Goal: Task Accomplishment & Management: Manage account settings

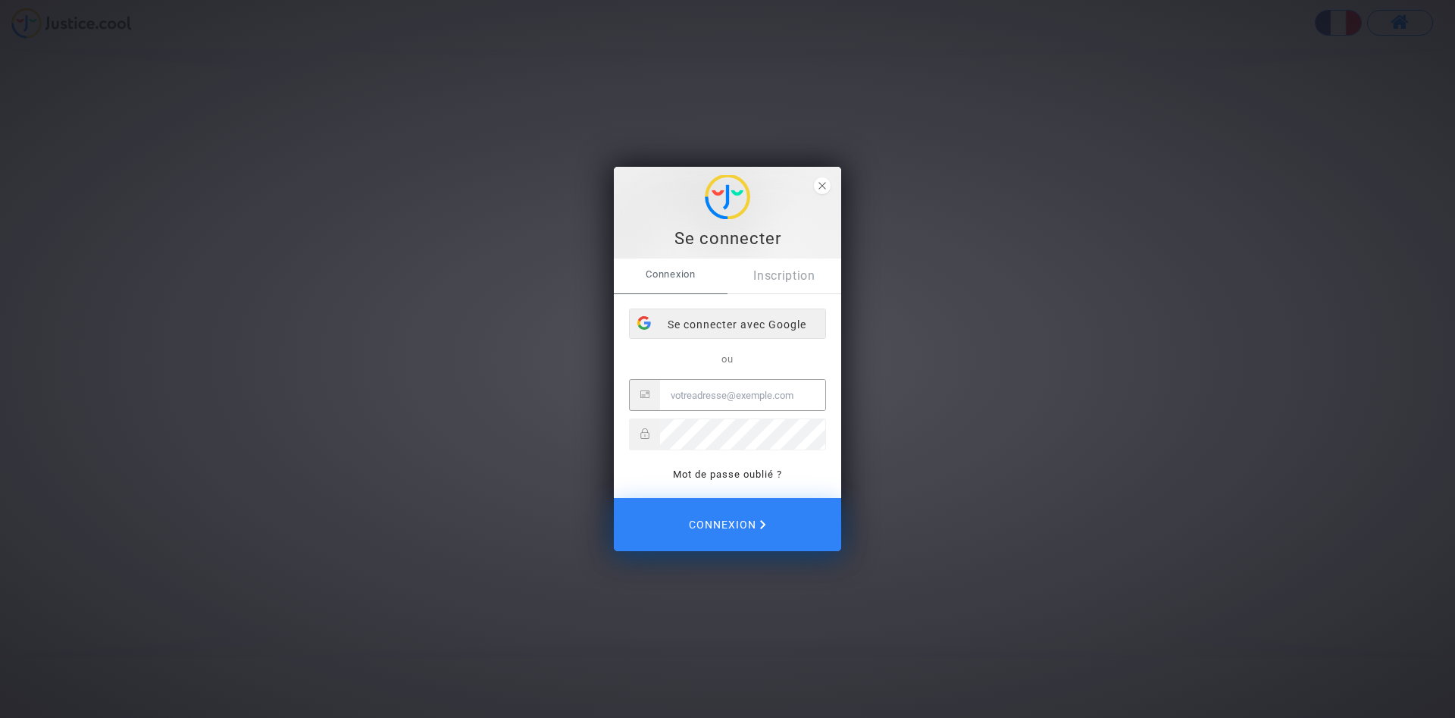
click at [703, 326] on div "Se connecter avec Google" at bounding box center [728, 324] width 196 height 30
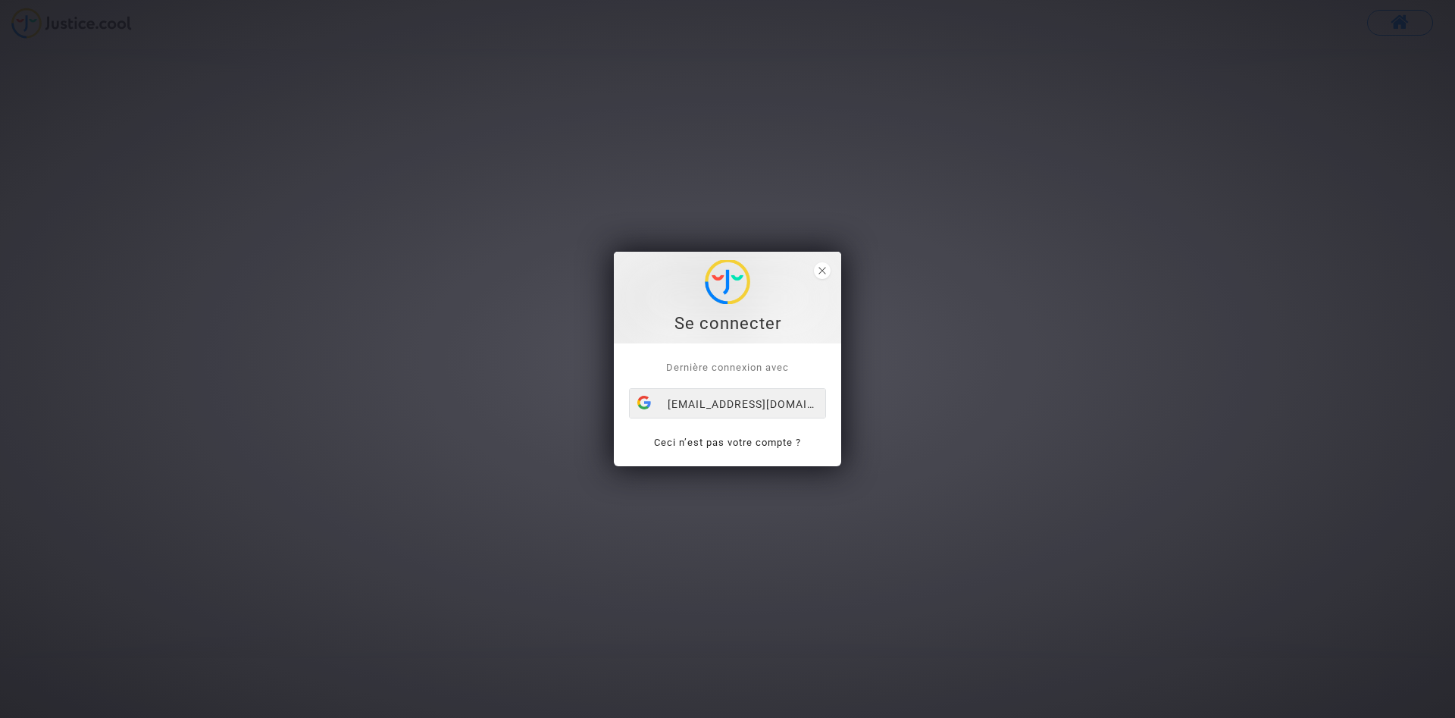
click at [726, 401] on div "[EMAIL_ADDRESS][DOMAIN_NAME]" at bounding box center [728, 404] width 196 height 30
click at [712, 390] on div "[EMAIL_ADDRESS][DOMAIN_NAME]" at bounding box center [728, 404] width 196 height 30
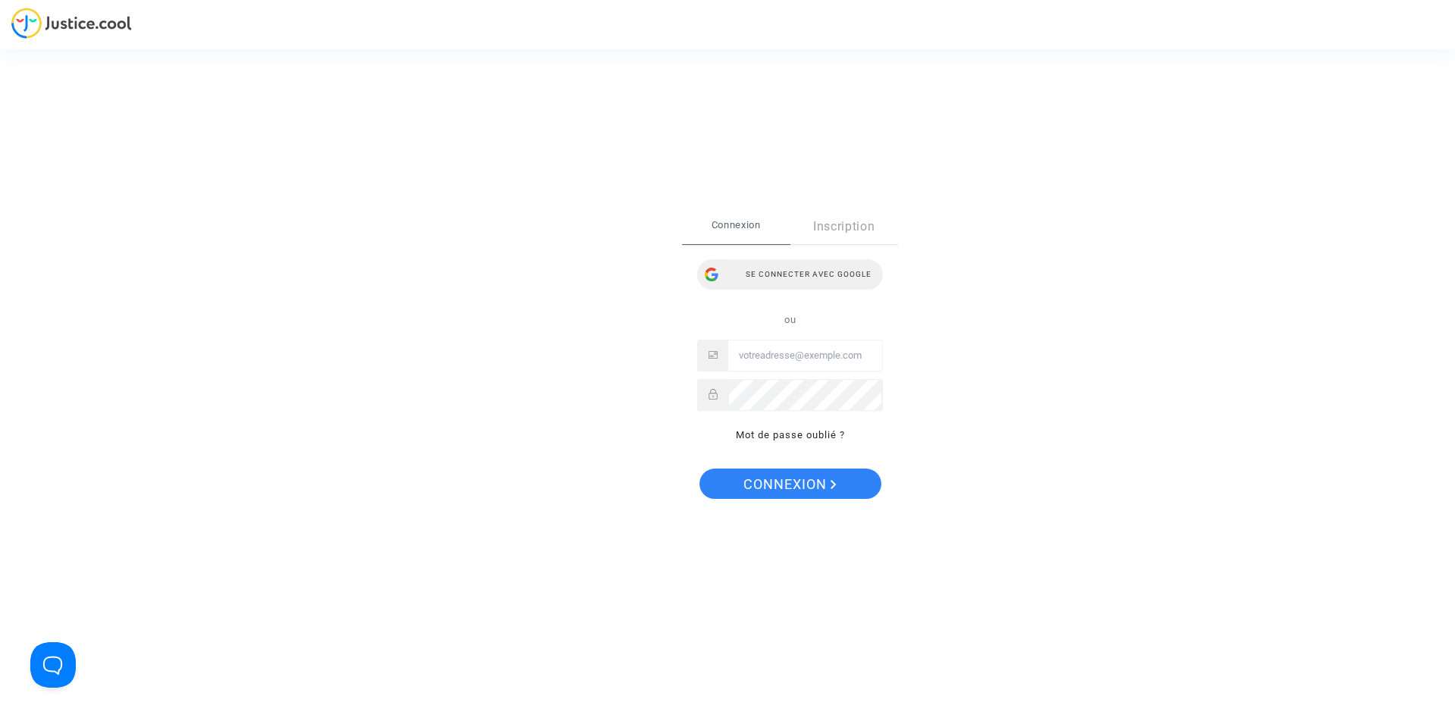
click at [716, 272] on div at bounding box center [711, 274] width 29 height 30
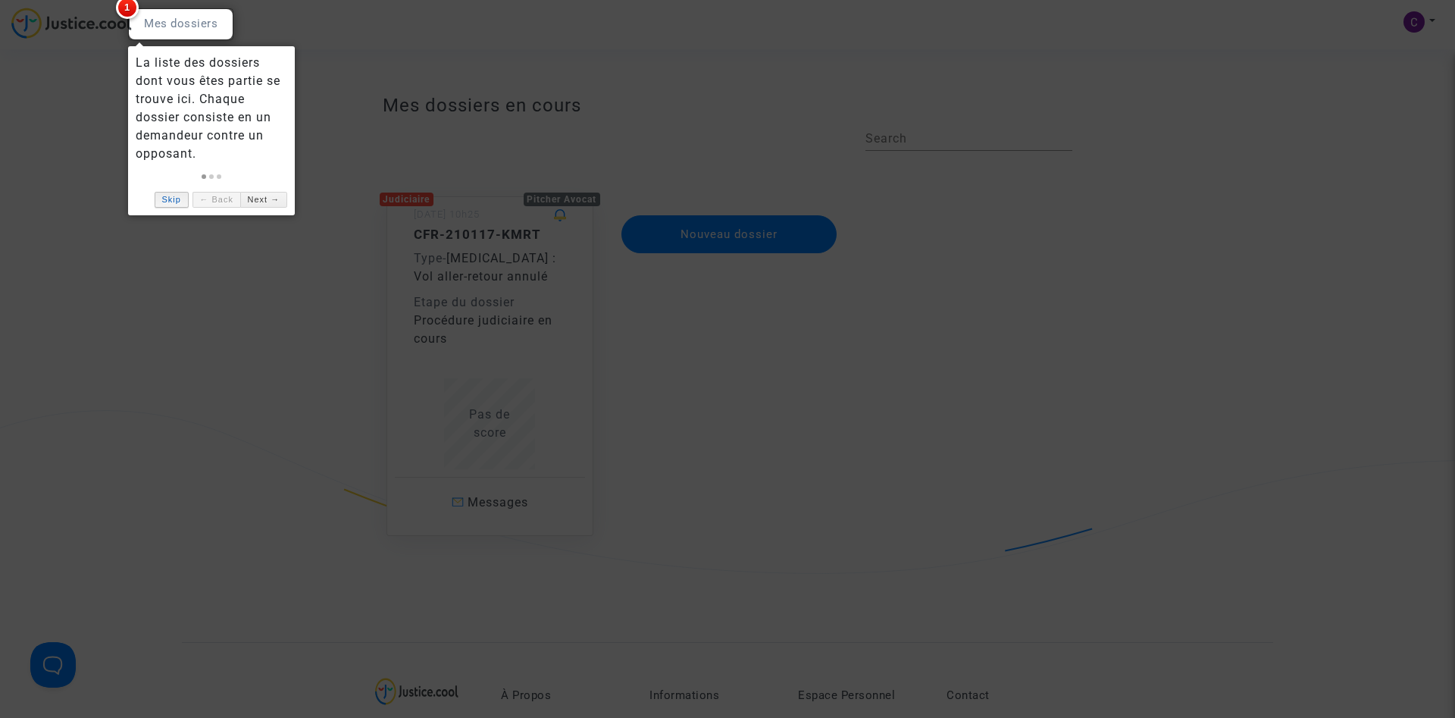
click at [176, 199] on link "Skip" at bounding box center [172, 200] width 34 height 16
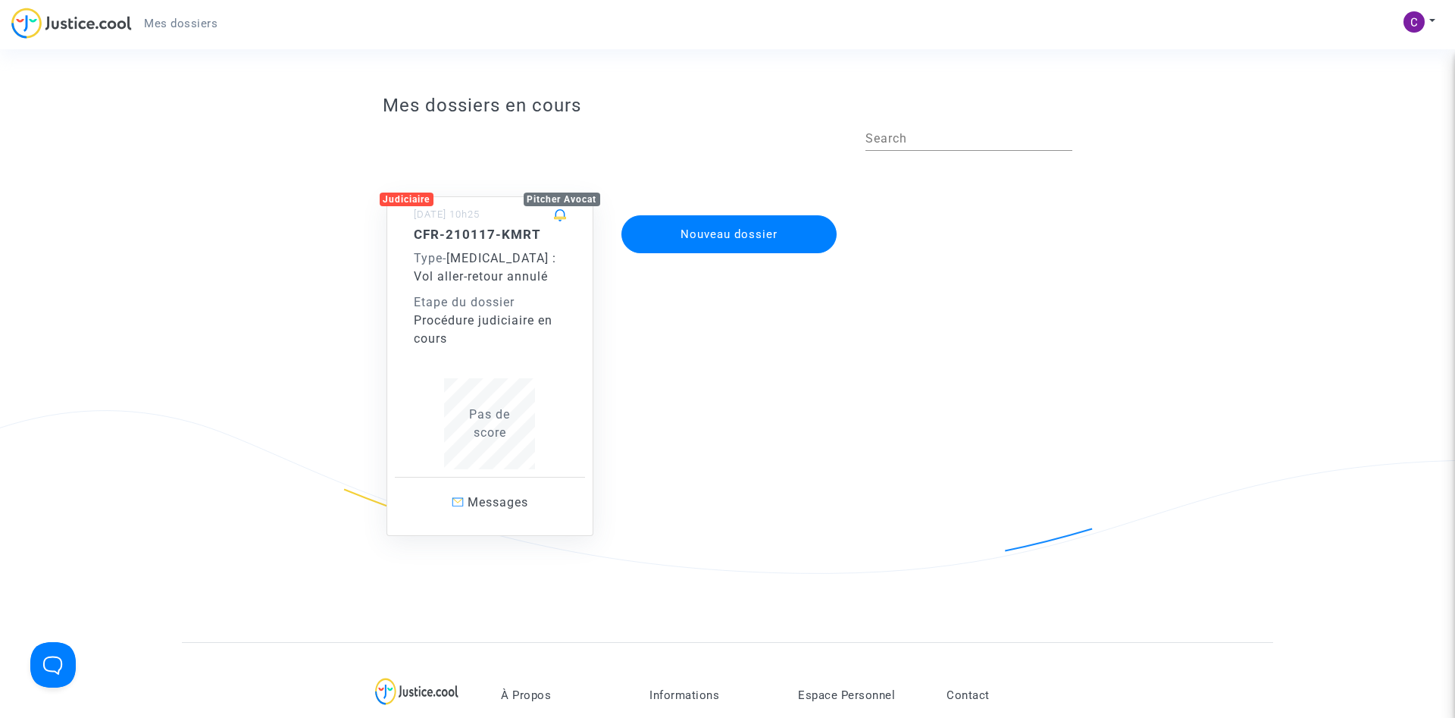
click at [471, 238] on h5 "CFR-210117-KMRT" at bounding box center [490, 234] width 153 height 15
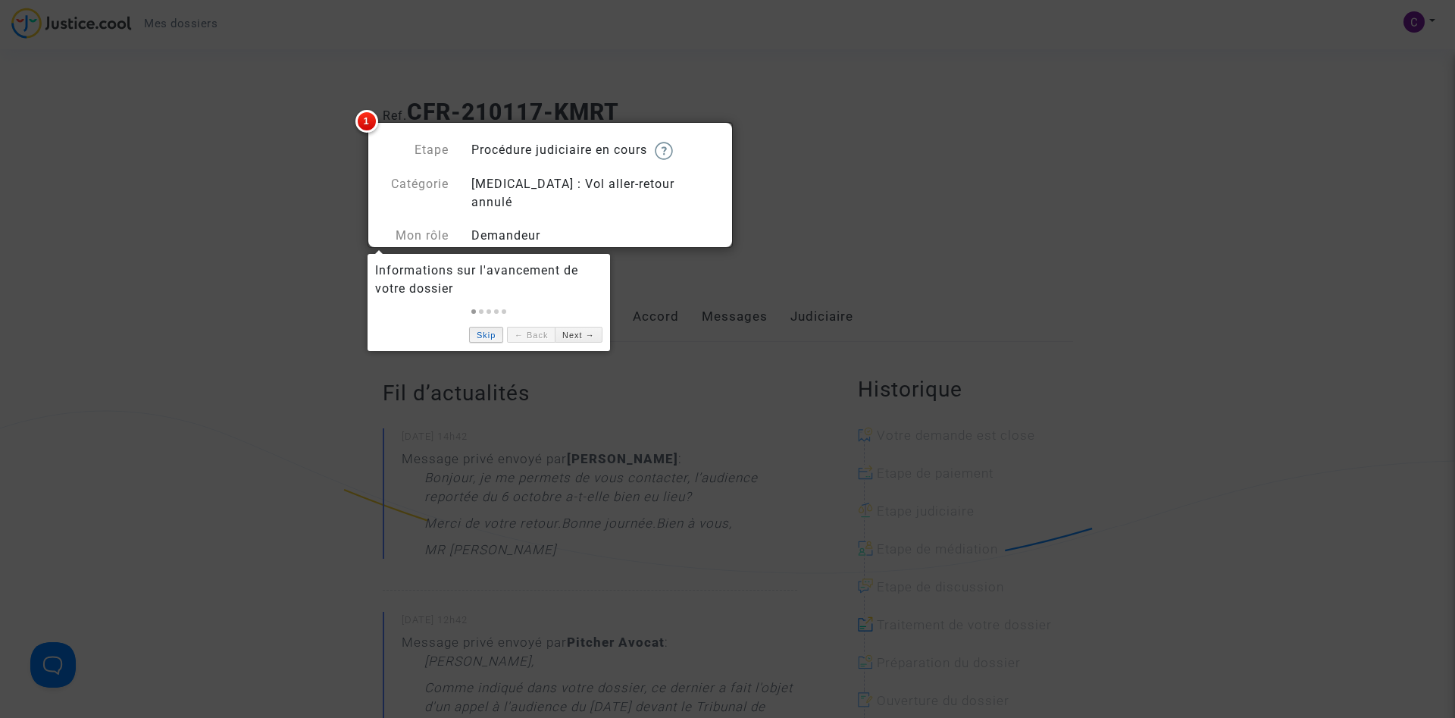
click at [491, 334] on link "Skip" at bounding box center [486, 335] width 34 height 16
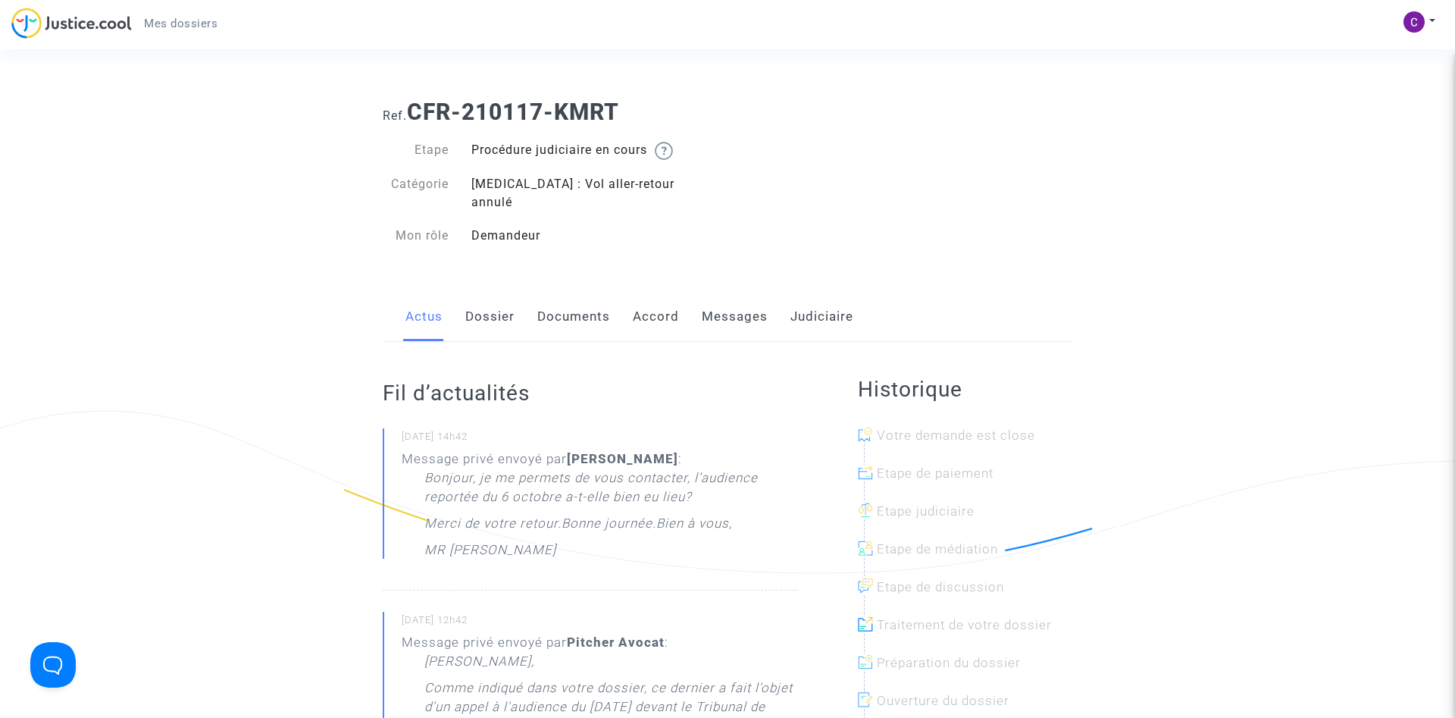
click at [798, 297] on link "Judiciaire" at bounding box center [822, 317] width 63 height 50
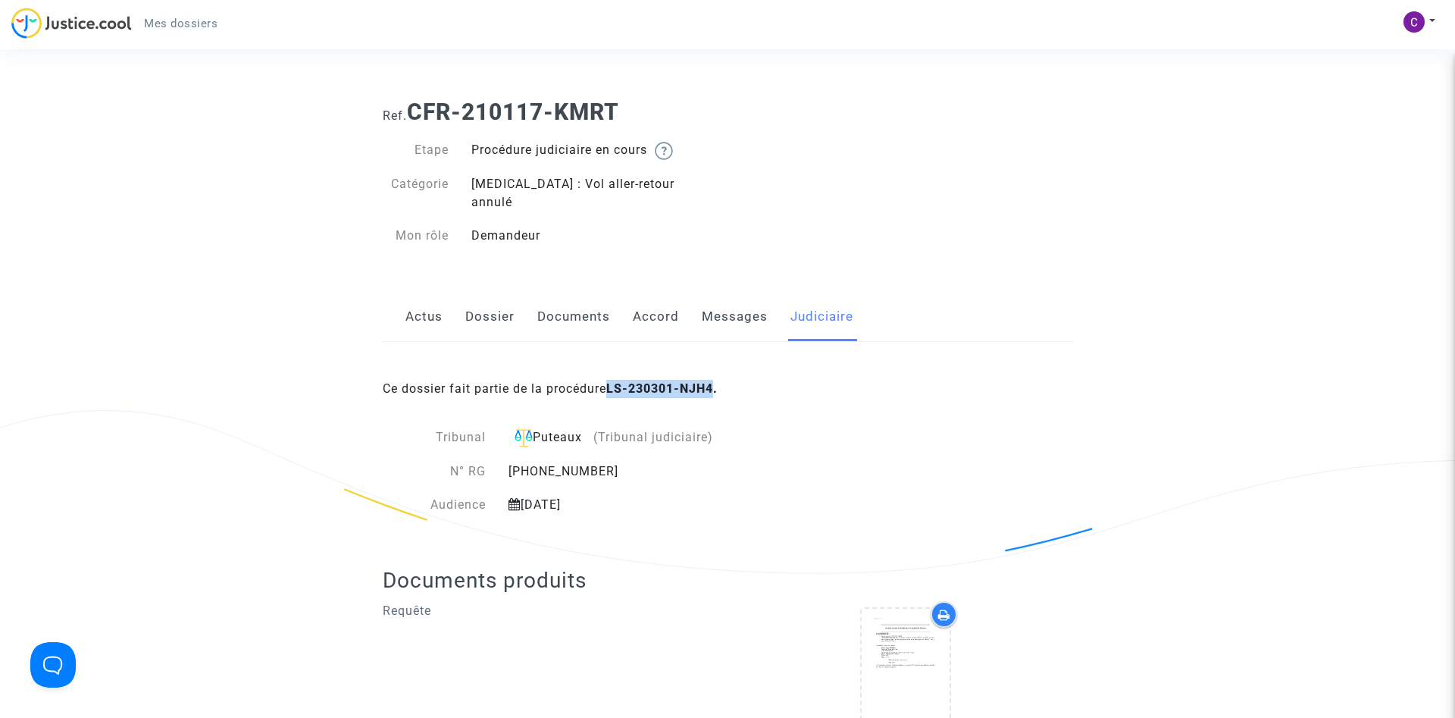
drag, startPoint x: 719, startPoint y: 373, endPoint x: 616, endPoint y: 371, distance: 102.3
click at [616, 381] on b "LS-230301-NJH4." at bounding box center [661, 388] width 111 height 14
click at [602, 462] on div "[PHONE_NUMBER]" at bounding box center [650, 471] width 307 height 18
drag, startPoint x: 719, startPoint y: 370, endPoint x: 615, endPoint y: 370, distance: 103.8
click at [615, 381] on b "LS-230301-NJH4." at bounding box center [661, 388] width 111 height 14
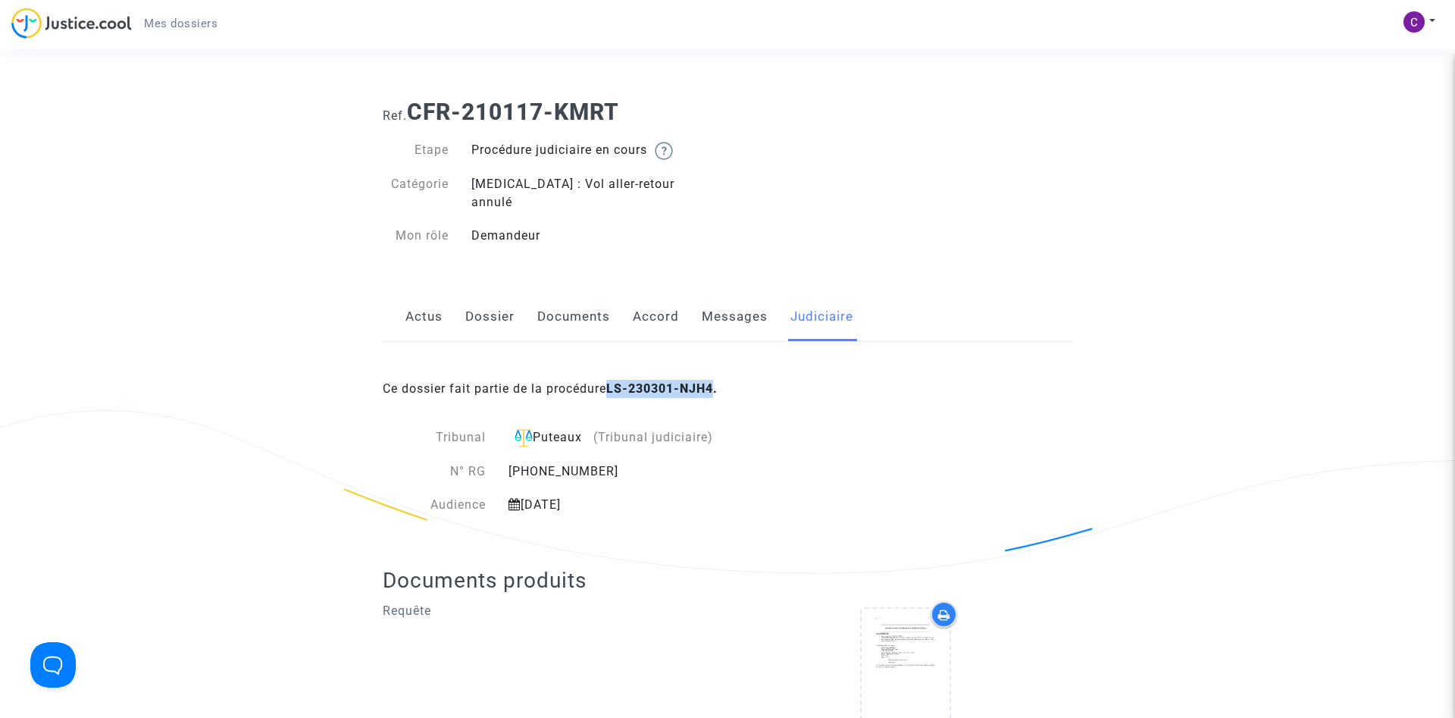
copy b "LS-230301-NJH4"
drag, startPoint x: 590, startPoint y: 454, endPoint x: 513, endPoint y: 447, distance: 77.6
click at [497, 462] on div "N° RG [PHONE_NUMBER]" at bounding box center [613, 471] width 460 height 18
copy div "N° RG [PHONE_NUMBER]"
click at [654, 510] on div "Ce dossier fait partie de la procédure LS-230301-NJH4. Tribunal Puteaux (Tribun…" at bounding box center [728, 568] width 691 height 452
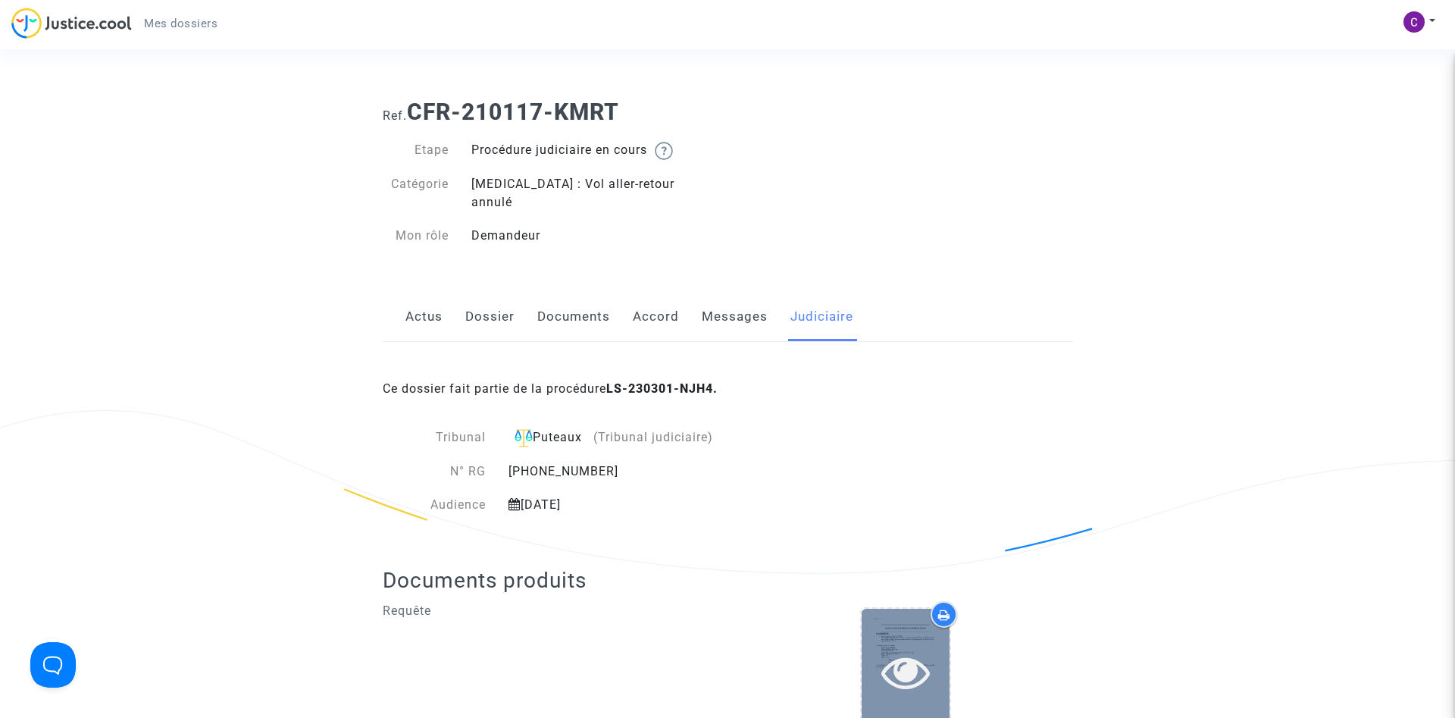
click at [886, 647] on icon at bounding box center [906, 671] width 49 height 49
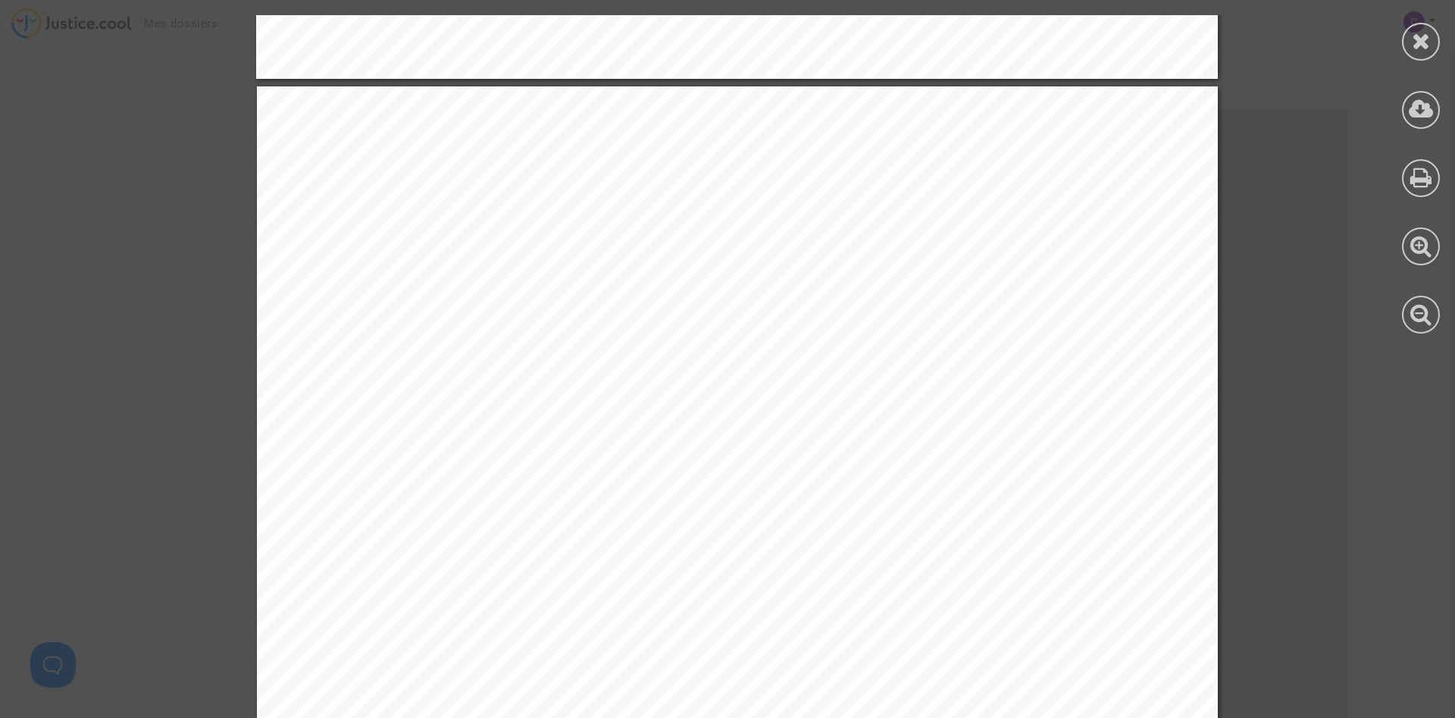
scroll to position [71981, 0]
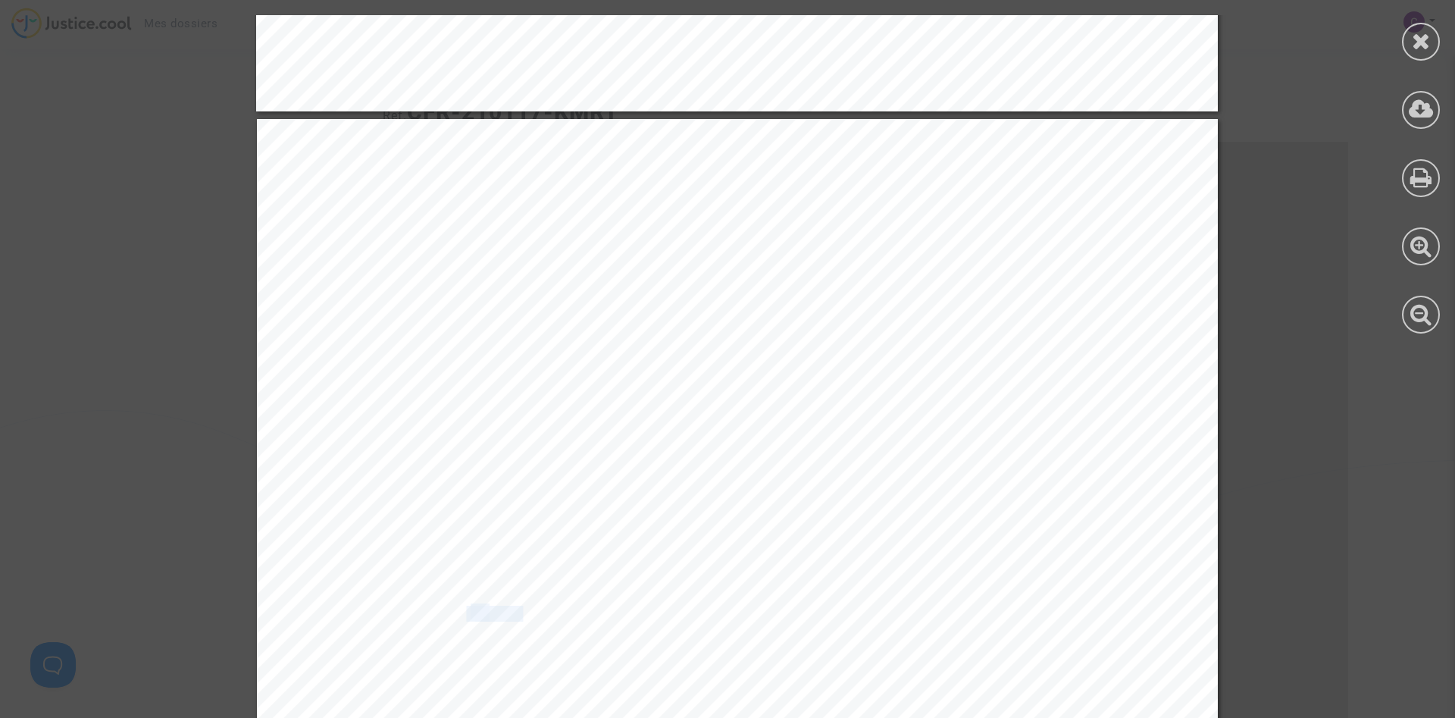
drag, startPoint x: 527, startPoint y: 616, endPoint x: 462, endPoint y: 612, distance: 64.6
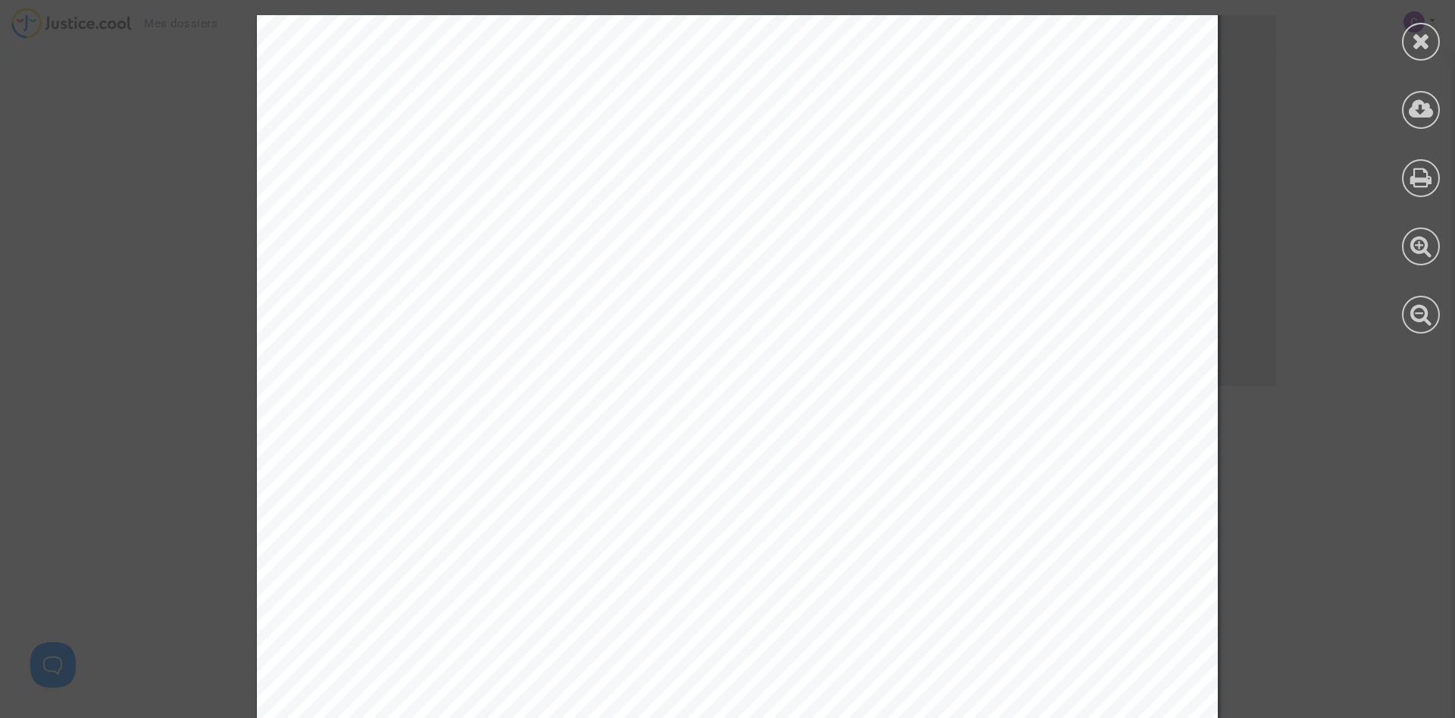
scroll to position [76855, 0]
